Goal: Navigation & Orientation: Find specific page/section

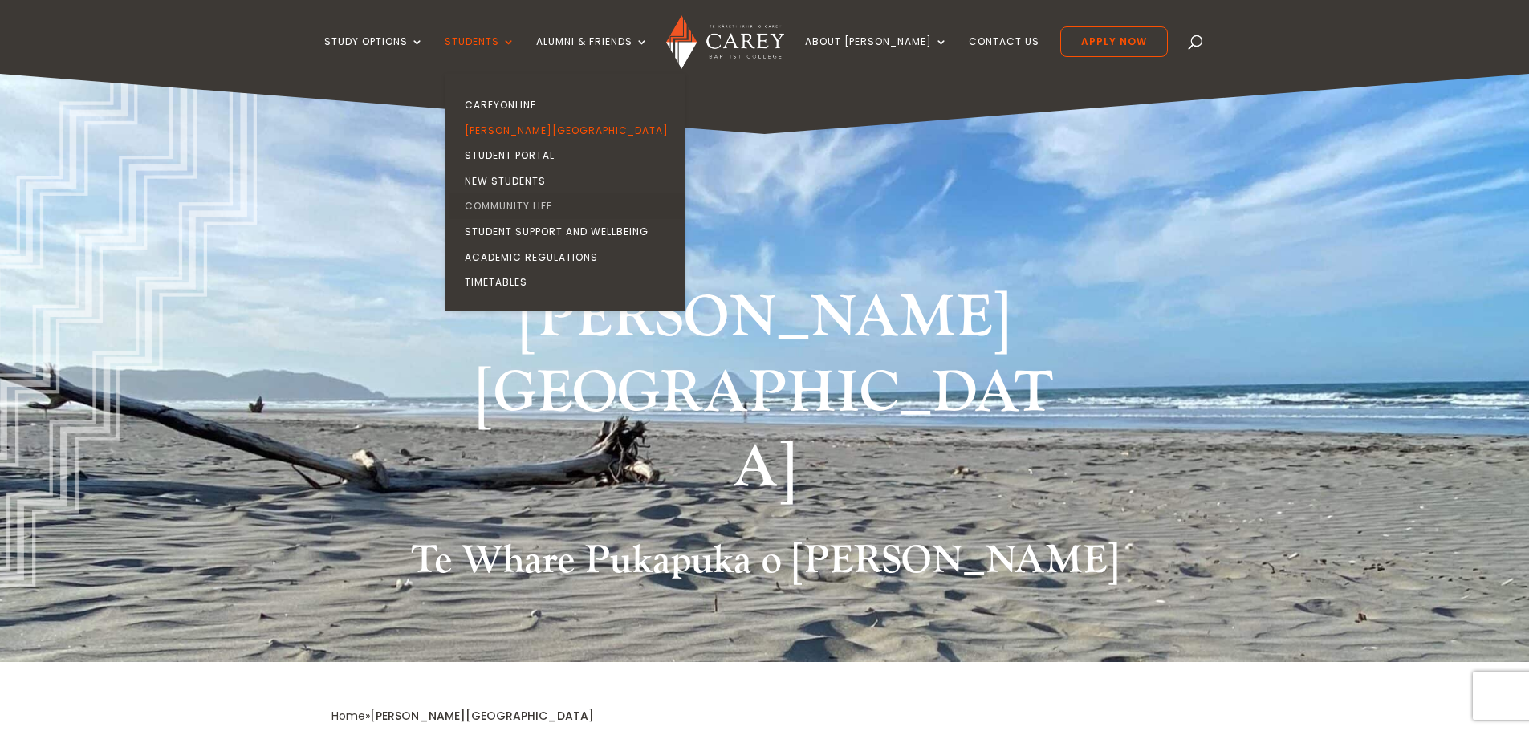
click at [517, 198] on link "Community Life" at bounding box center [569, 206] width 241 height 26
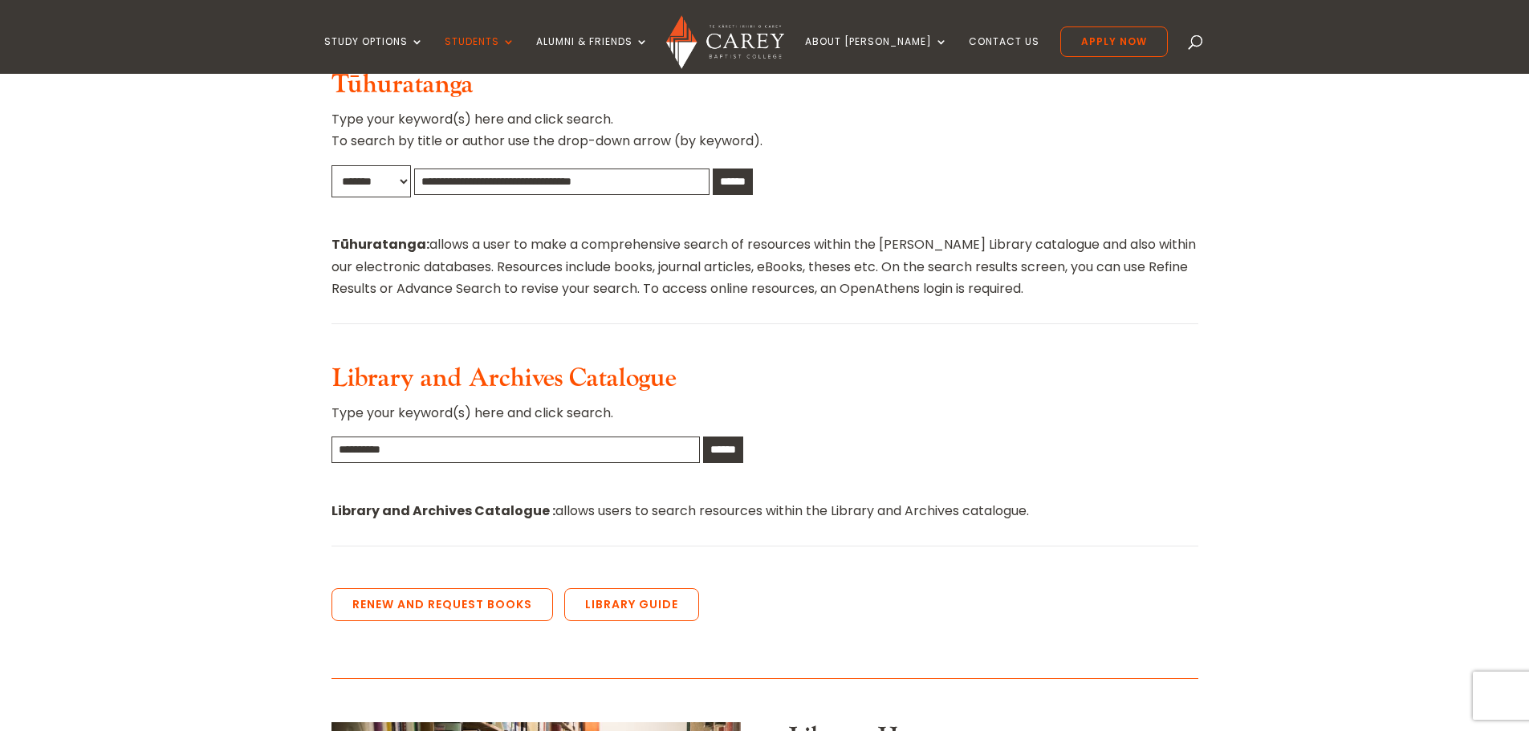
scroll to position [963, 0]
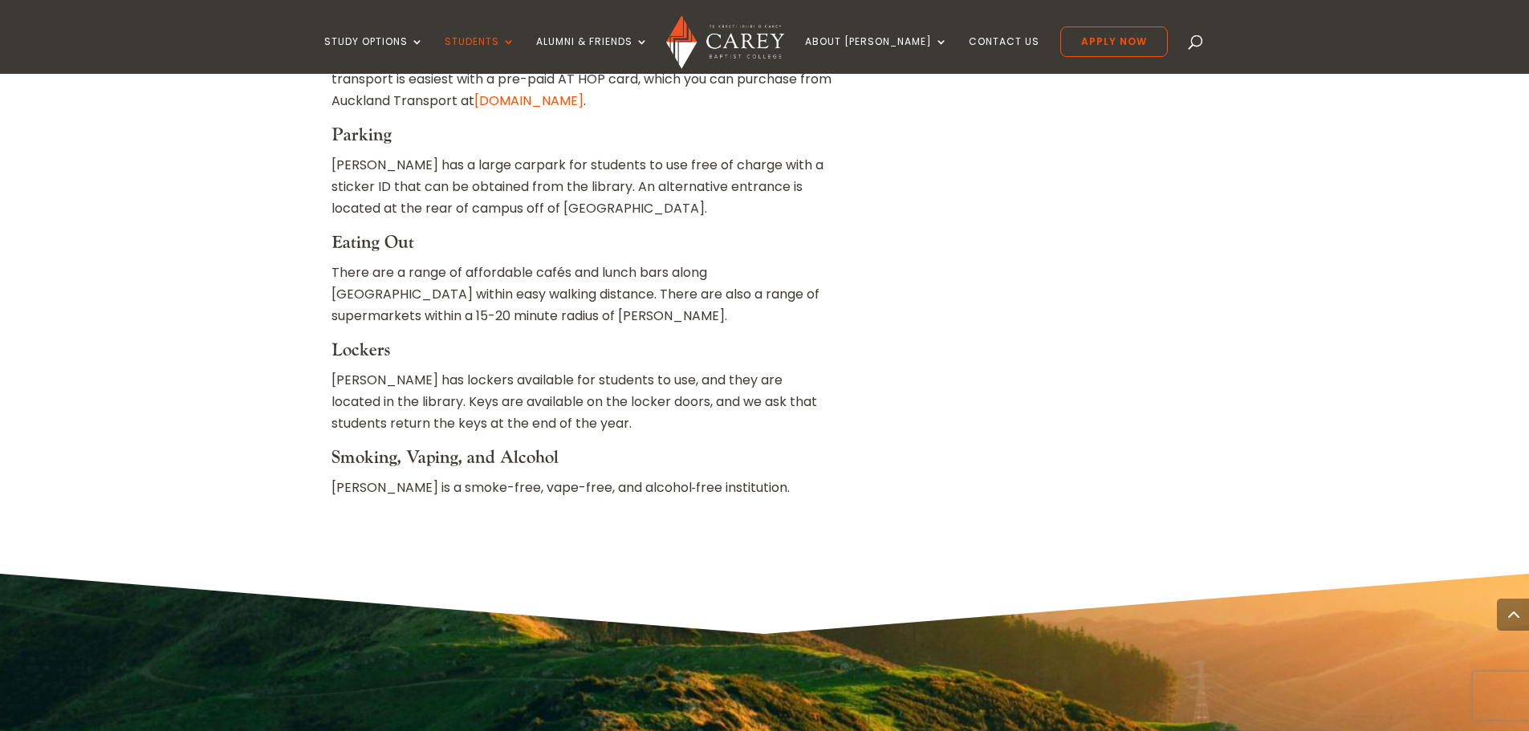
scroll to position [2488, 0]
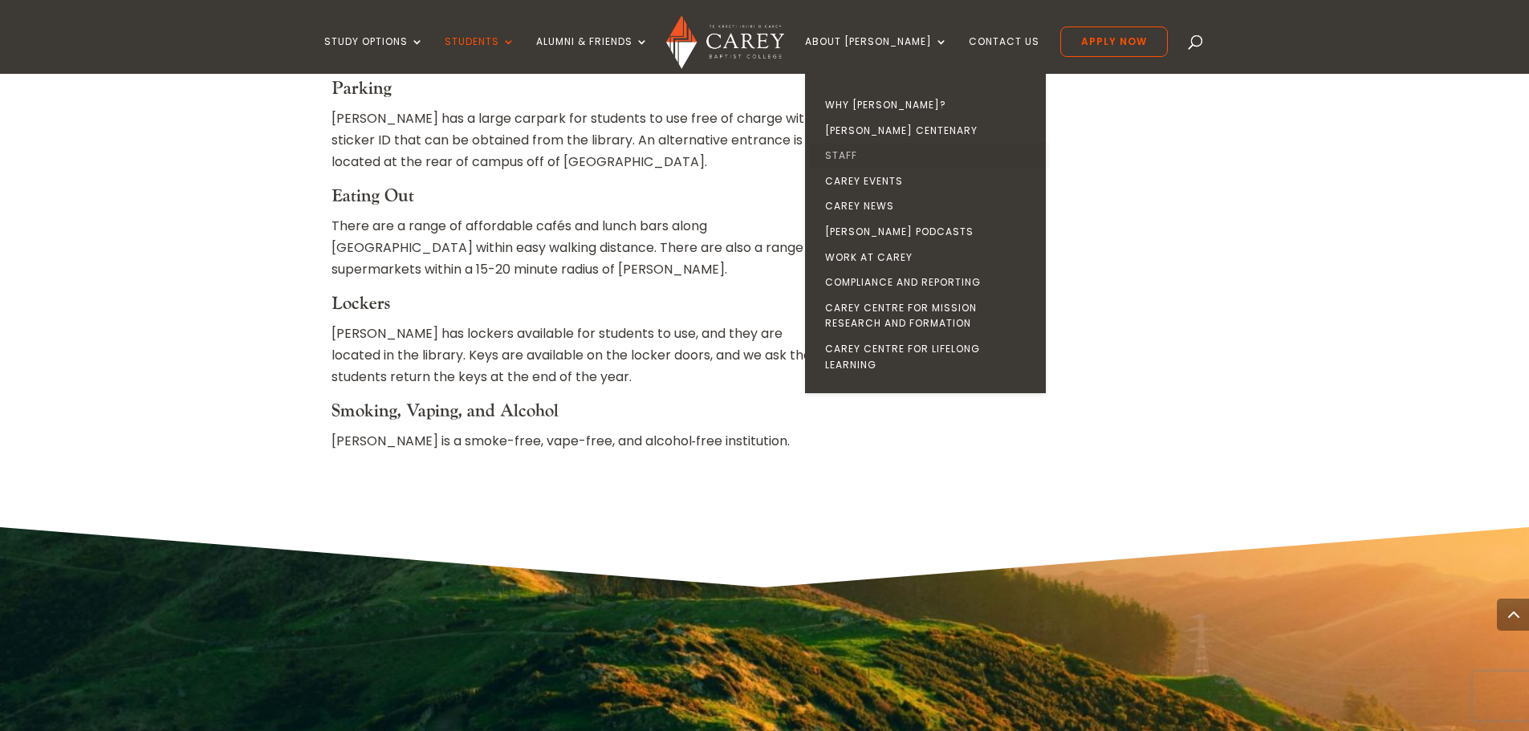
click at [874, 148] on link "Staff" at bounding box center [929, 156] width 241 height 26
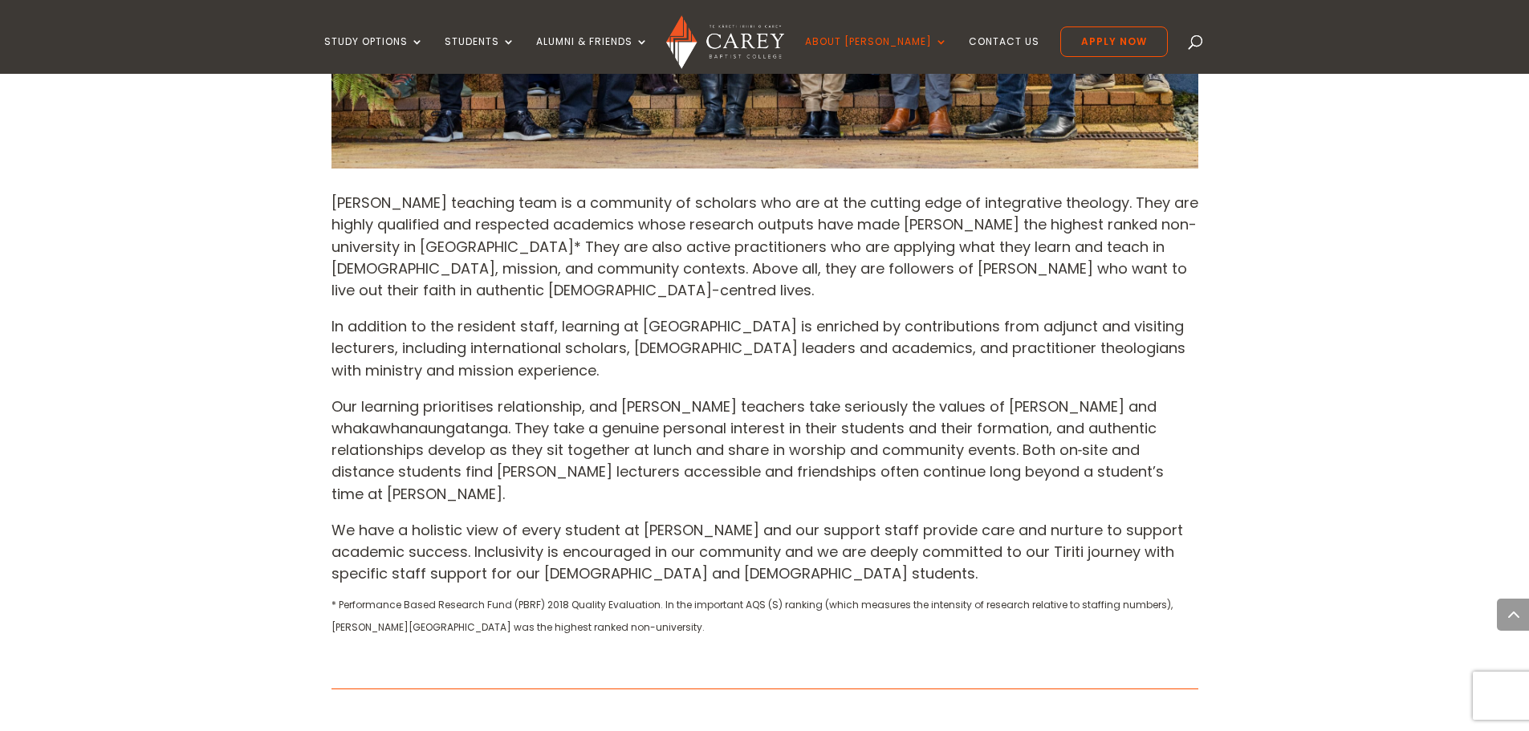
scroll to position [1043, 0]
